Goal: Navigation & Orientation: Find specific page/section

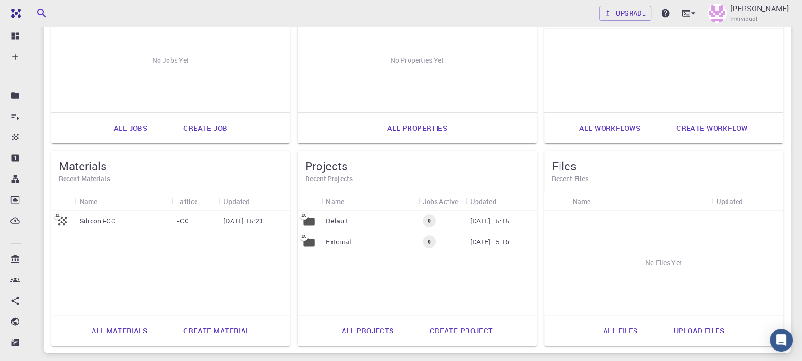
click at [172, 222] on div "FCC" at bounding box center [194, 221] width 47 height 21
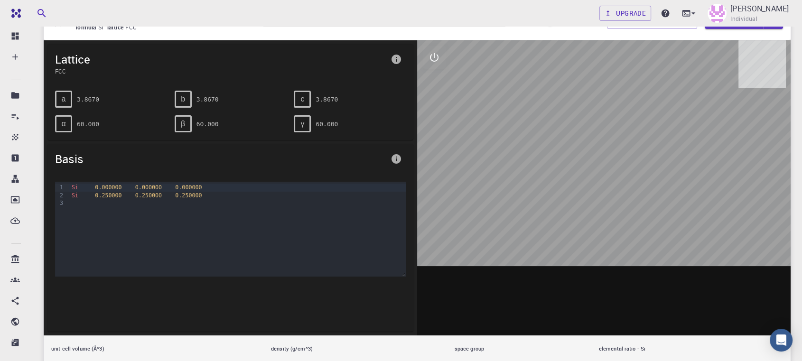
scroll to position [105, 0]
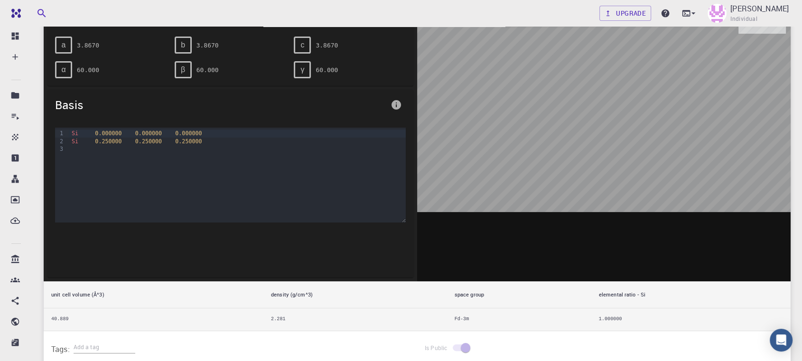
click at [588, 121] on div at bounding box center [603, 133] width 373 height 295
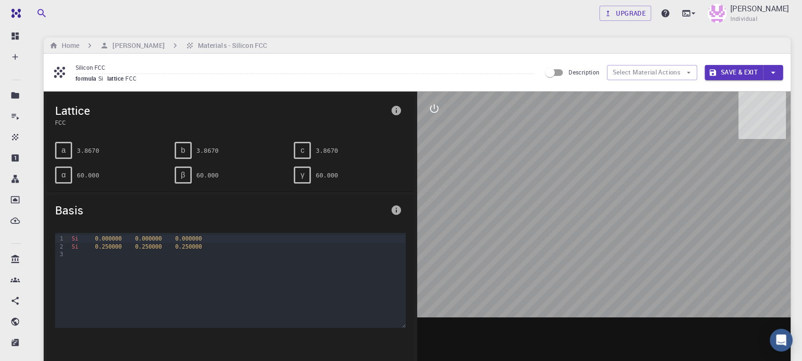
scroll to position [0, 0]
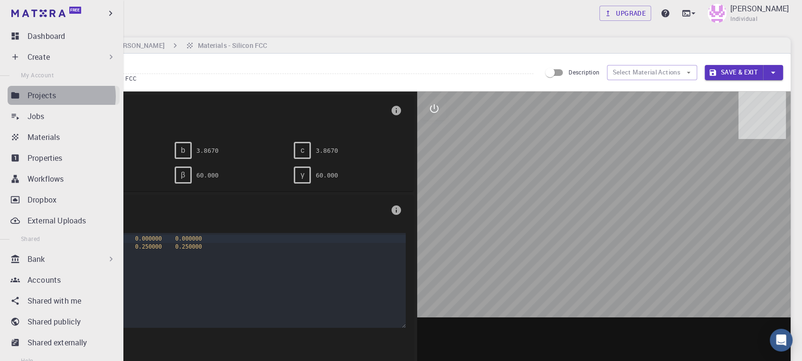
click at [57, 96] on div "Projects" at bounding box center [74, 95] width 92 height 11
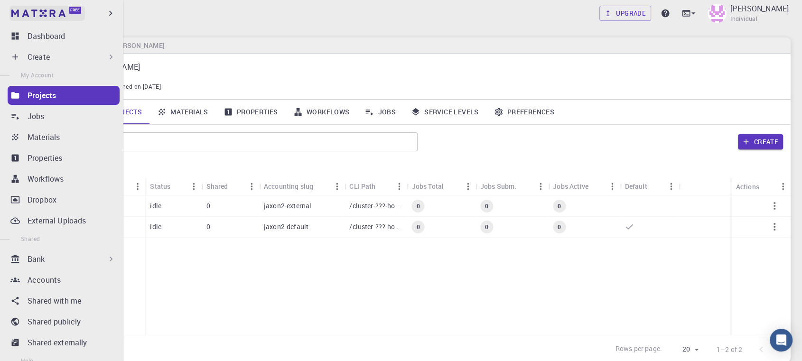
click at [67, 12] on link "Free" at bounding box center [46, 13] width 75 height 15
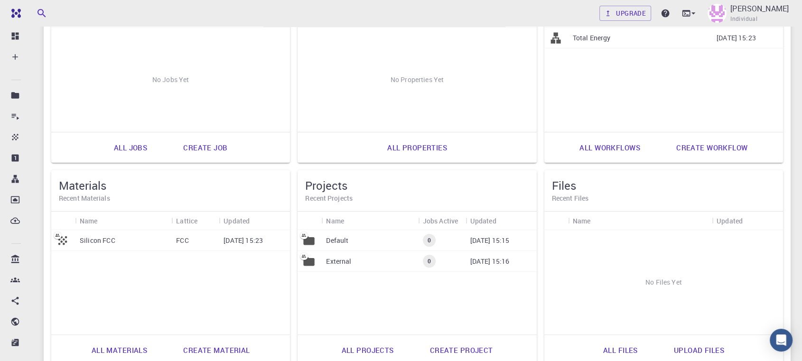
scroll to position [211, 0]
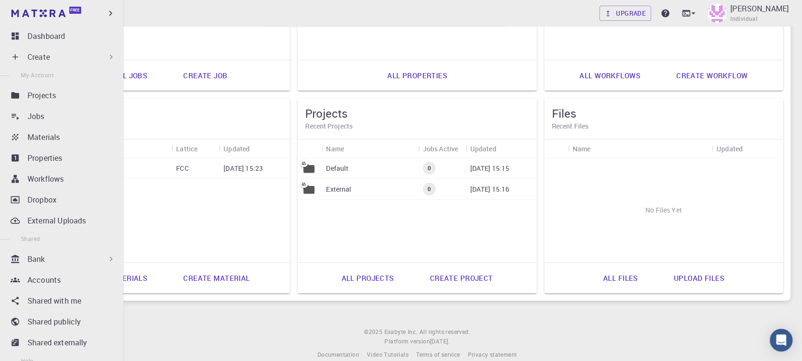
click at [49, 256] on div "Bank" at bounding box center [72, 258] width 88 height 11
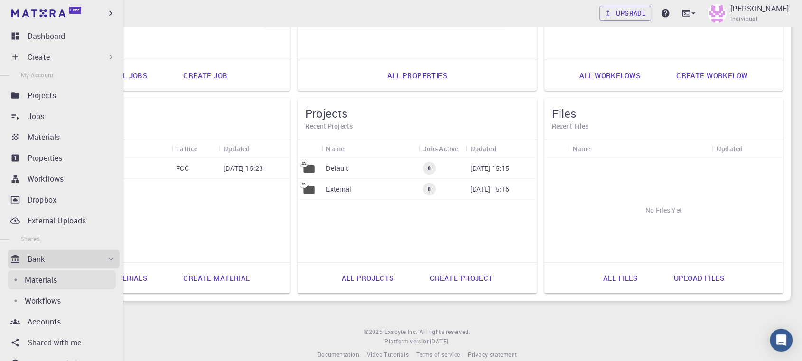
click at [41, 284] on p "Materials" at bounding box center [41, 279] width 32 height 11
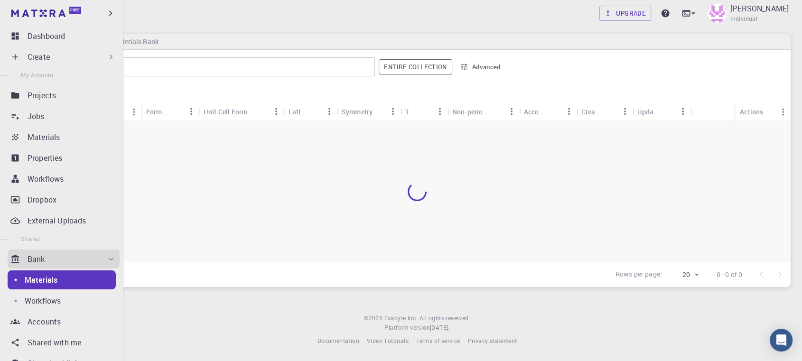
scroll to position [4, 0]
click at [46, 297] on p "Workflows" at bounding box center [43, 300] width 36 height 11
